Goal: Information Seeking & Learning: Learn about a topic

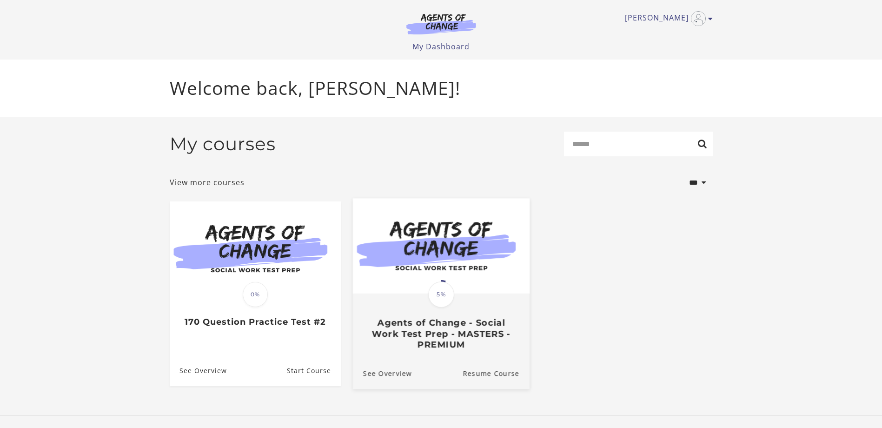
click at [469, 290] on img at bounding box center [441, 245] width 177 height 95
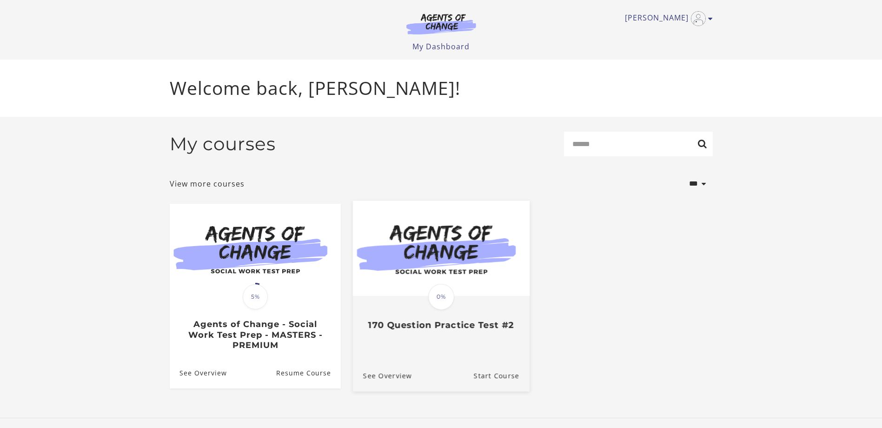
click at [437, 301] on span "0%" at bounding box center [441, 297] width 26 height 26
